Goal: Navigation & Orientation: Find specific page/section

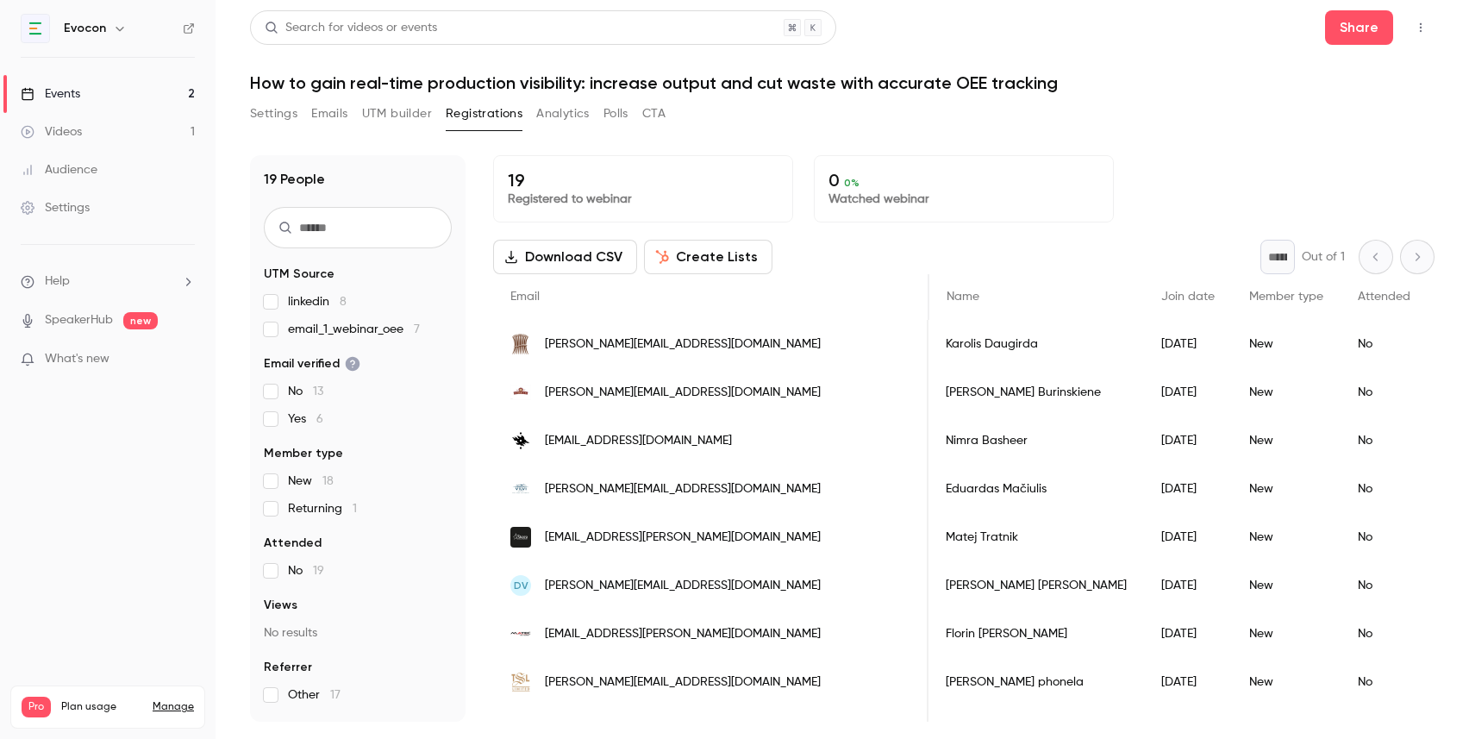
scroll to position [0, 1694]
